Goal: Transaction & Acquisition: Purchase product/service

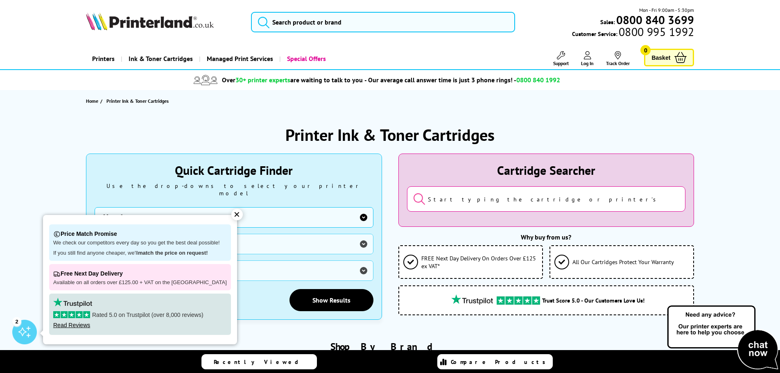
click at [231, 213] on div "✕" at bounding box center [236, 214] width 11 height 11
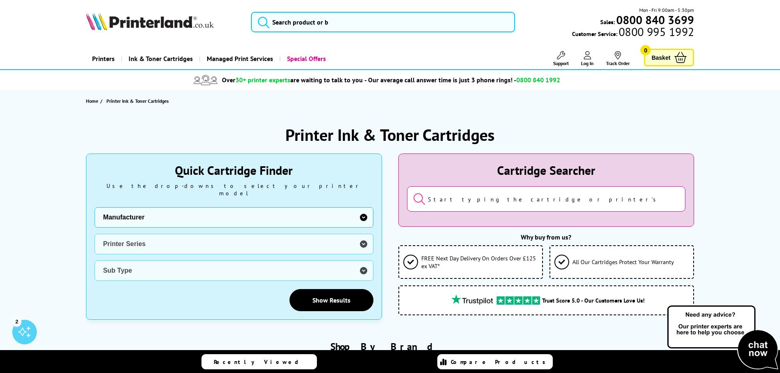
click at [271, 207] on select "Manufacturer Brother Canon Cubify Dell Dymo Epson HP Kodak Konica Minolta Kyoce…" at bounding box center [234, 217] width 279 height 20
select select "11997"
click at [95, 207] on select "Manufacturer Brother Canon Cubify Dell Dymo Epson HP Kodak Konica Minolta Kyoce…" at bounding box center [234, 217] width 279 height 20
click at [212, 234] on select "Printer Series DCP Inkjet Series FAX Inkjet Series HL Inkjet Series MFC Inkjet …" at bounding box center [234, 244] width 279 height 20
click at [164, 245] on select "Printer Series DCP Inkjet Series FAX Inkjet Series HL Inkjet Series MFC Inkjet …" at bounding box center [234, 244] width 279 height 20
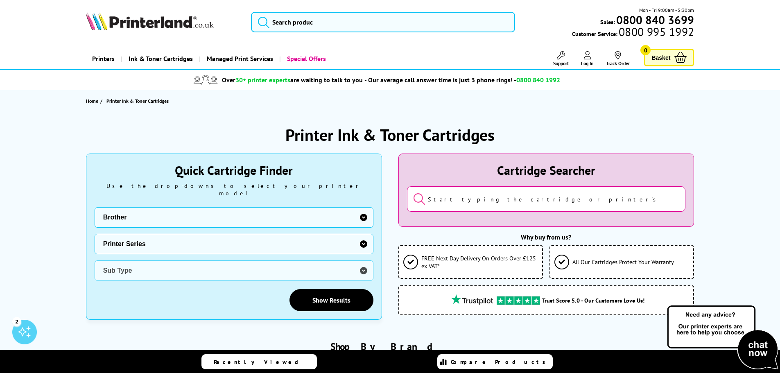
click at [143, 234] on select "Printer Series DCP Inkjet Series FAX Inkjet Series HL Inkjet Series MFC Inkjet …" at bounding box center [234, 244] width 279 height 20
select select "32908"
click at [95, 234] on select "Printer Series DCP Inkjet Series FAX Inkjet Series HL Inkjet Series MFC Inkjet …" at bounding box center [234, 244] width 279 height 20
click at [135, 264] on select "Sub Type Brother DCP-1510 Brother DCP-1512 Brother DCP-1610W Brother DCP-1612W …" at bounding box center [234, 270] width 279 height 20
click at [152, 260] on select "Sub Type Brother DCP-1510 Brother DCP-1512 Brother DCP-1610W Brother DCP-1612W …" at bounding box center [234, 270] width 279 height 20
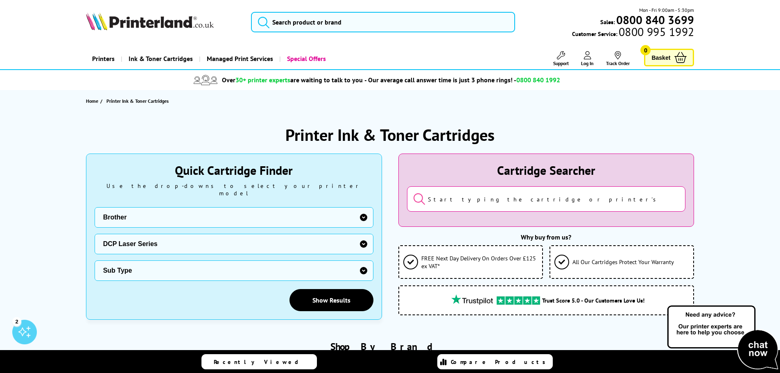
select select "39002"
click at [95, 260] on select "Sub Type Brother DCP-1510 Brother DCP-1512 Brother DCP-1610W Brother DCP-1612W …" at bounding box center [234, 270] width 279 height 20
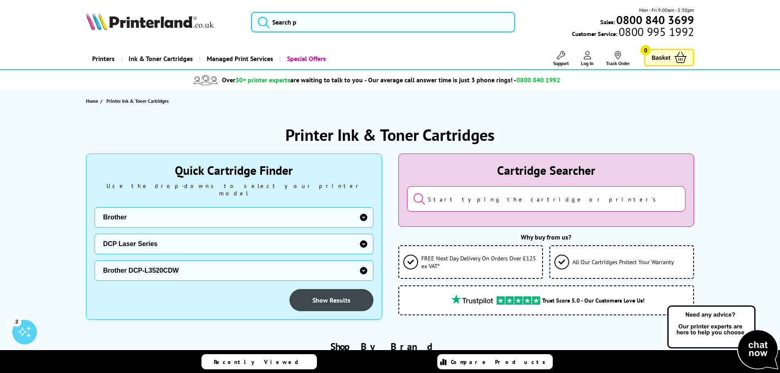
click at [344, 289] on link "Show Results" at bounding box center [332, 300] width 84 height 22
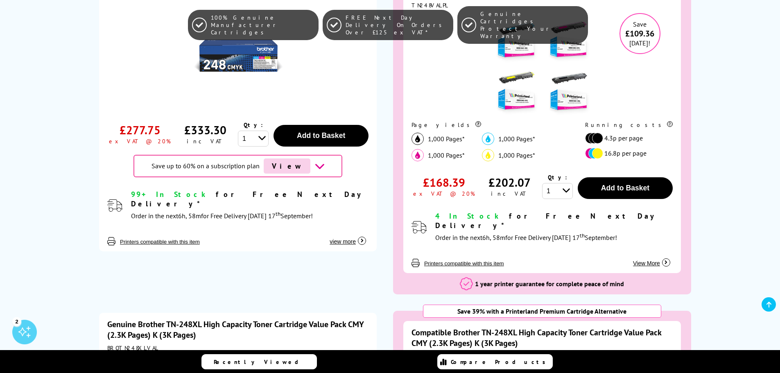
scroll to position [328, 0]
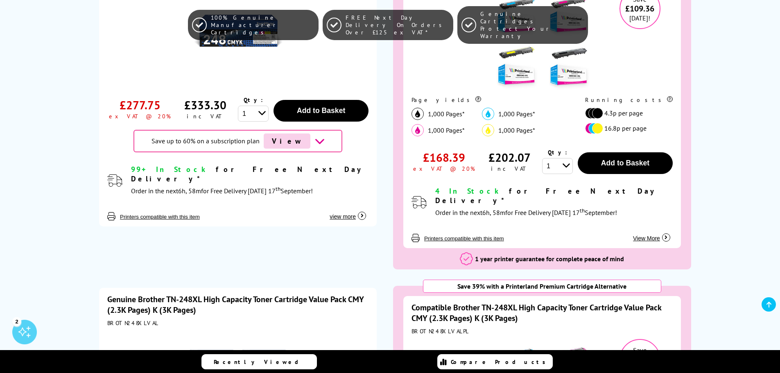
click at [351, 213] on span "view more" at bounding box center [343, 216] width 26 height 7
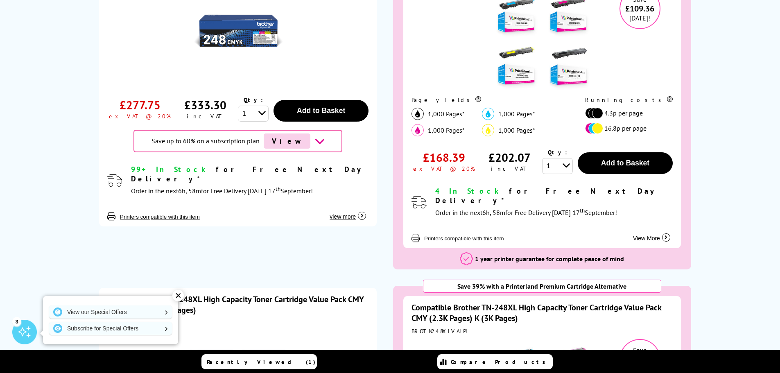
click at [179, 297] on div "✕" at bounding box center [177, 295] width 11 height 11
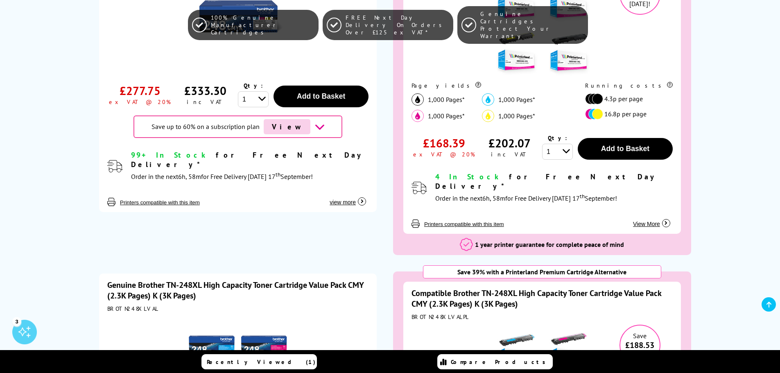
scroll to position [328, 0]
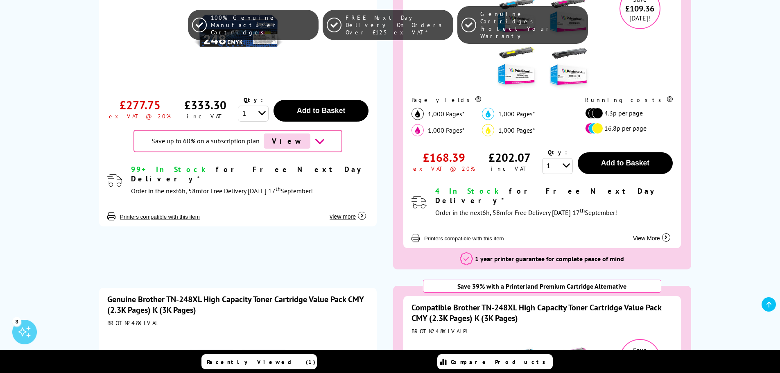
click at [315, 142] on icon "brother-contract-details" at bounding box center [320, 141] width 10 height 10
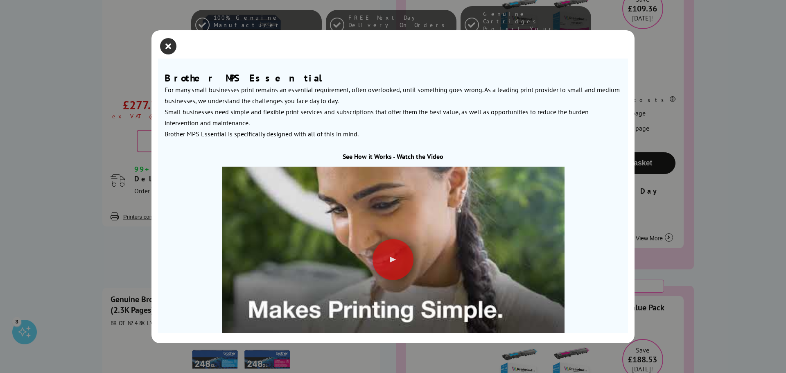
click at [176, 51] on icon "close modal" at bounding box center [168, 46] width 16 height 16
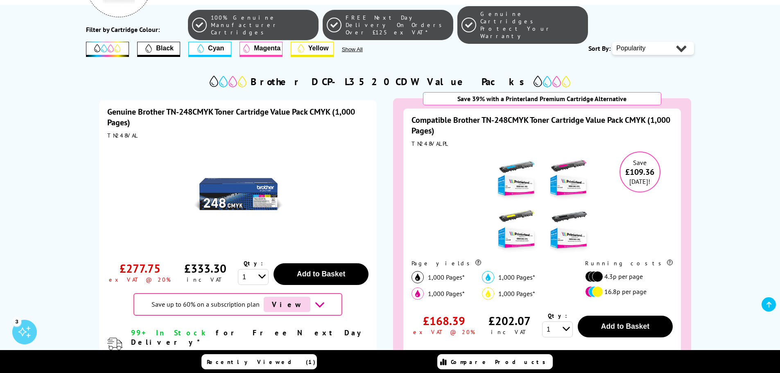
scroll to position [164, 0]
